Goal: Navigation & Orientation: Find specific page/section

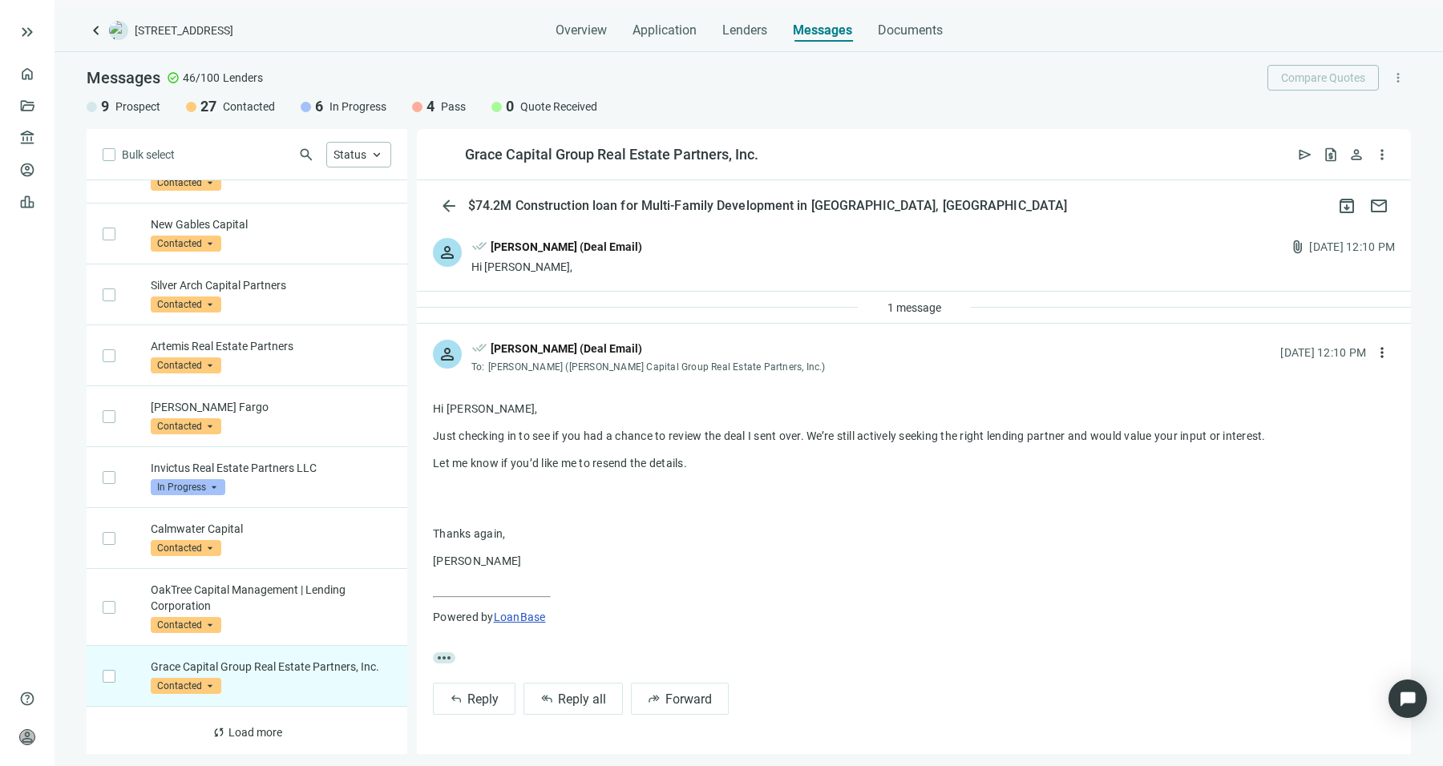
scroll to position [963, 0]
